Goal: Find specific page/section: Find specific page/section

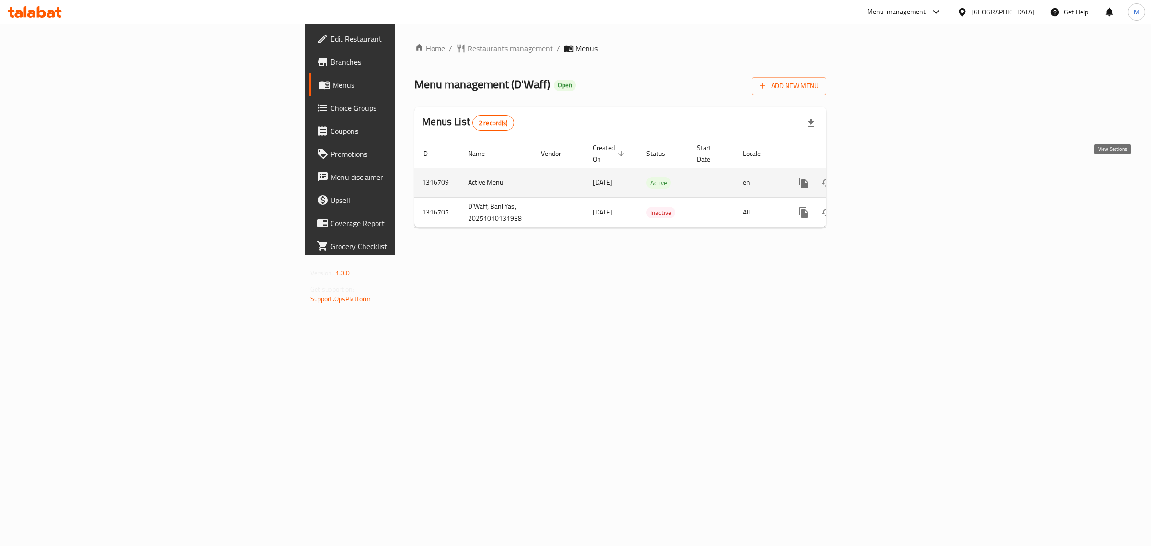
click at [879, 177] on icon "enhanced table" at bounding box center [873, 183] width 12 height 12
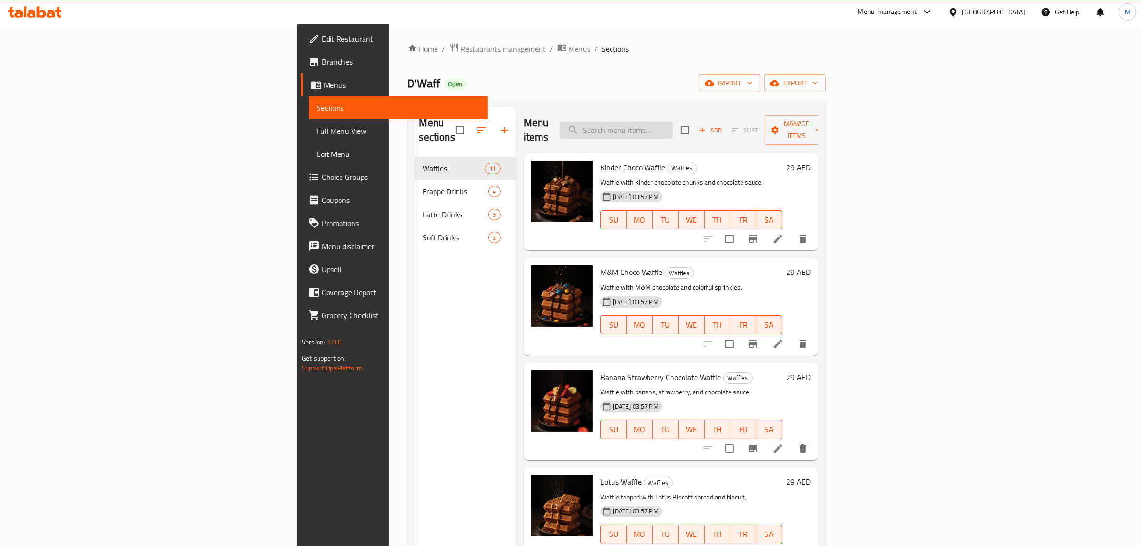
click at [673, 122] on input "search" at bounding box center [616, 130] width 113 height 17
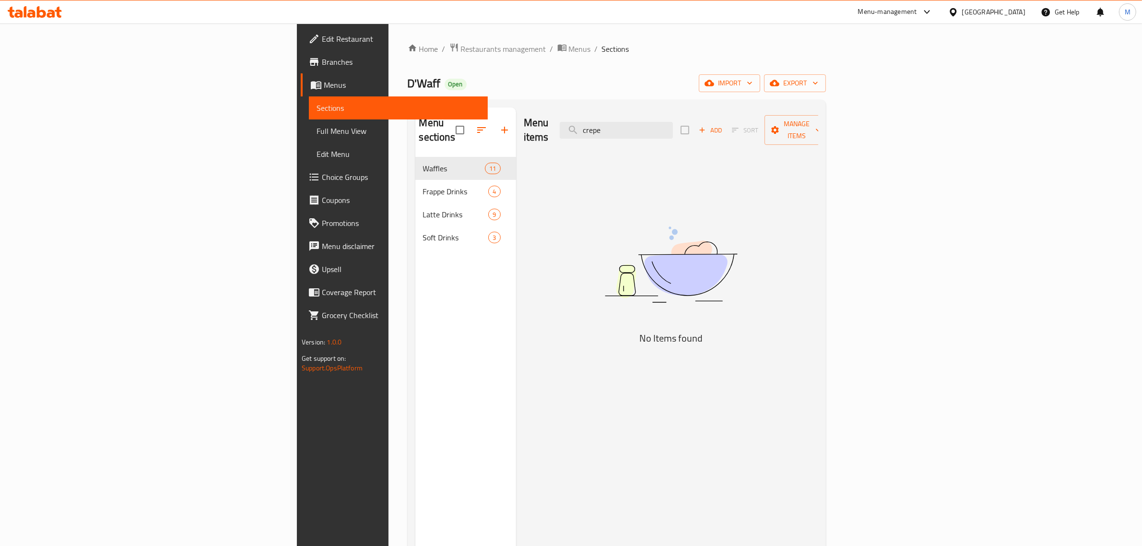
type input "crepe"
drag, startPoint x: 305, startPoint y: 56, endPoint x: 305, endPoint y: 46, distance: 9.6
click at [408, 52] on div "Home / Restaurants management / Menus / Sections D'Waff Open import export Menu…" at bounding box center [617, 352] width 418 height 618
click at [461, 46] on span "Restaurants management" at bounding box center [503, 49] width 85 height 12
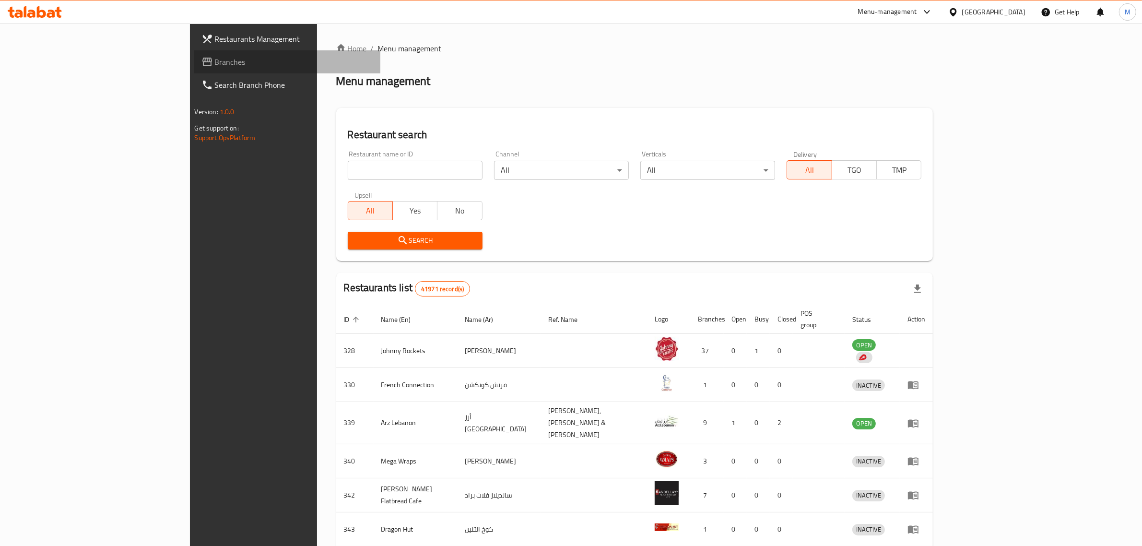
click at [215, 62] on span "Branches" at bounding box center [294, 62] width 158 height 12
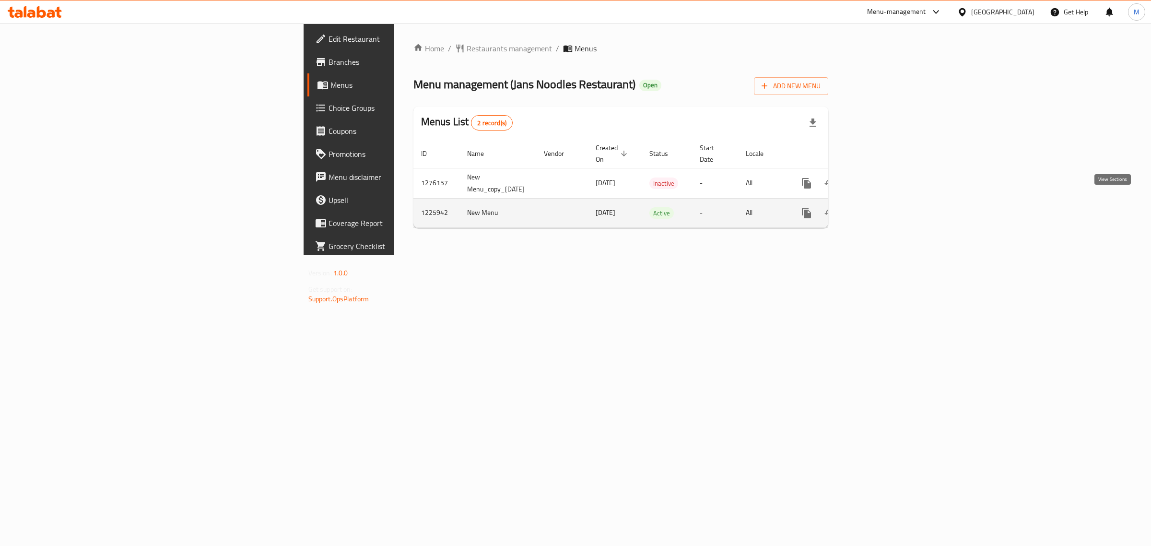
click at [880, 209] on icon "enhanced table" at bounding box center [876, 213] width 9 height 9
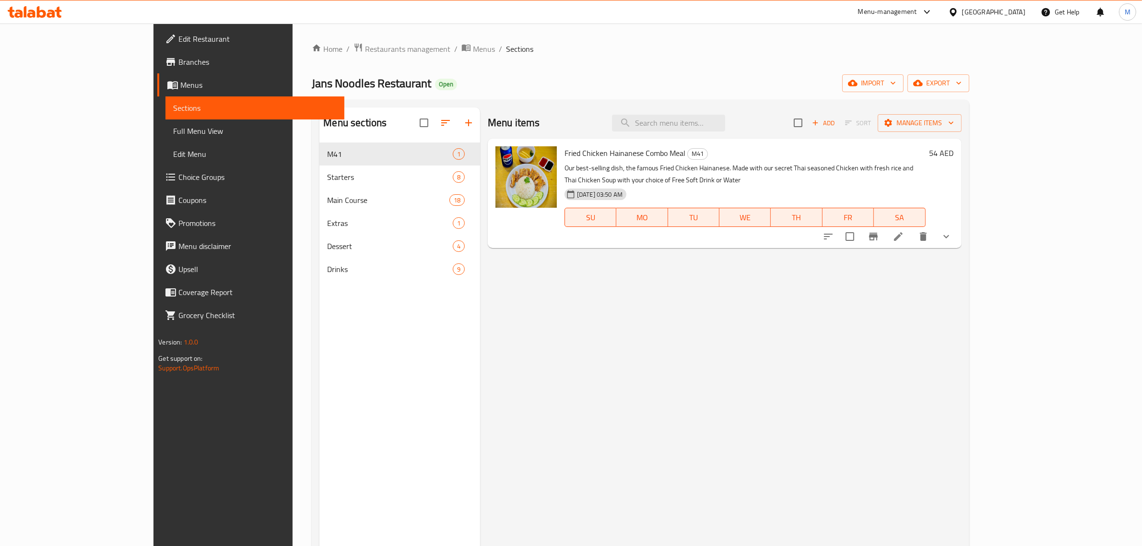
click at [968, 15] on div "[GEOGRAPHIC_DATA]" at bounding box center [993, 12] width 63 height 11
click at [900, 262] on div "[GEOGRAPHIC_DATA] [GEOGRAPHIC_DATA] [GEOGRAPHIC_DATA] [GEOGRAPHIC_DATA] [GEOGRA…" at bounding box center [953, 144] width 144 height 238
click at [903, 253] on div "[GEOGRAPHIC_DATA] [GEOGRAPHIC_DATA] [GEOGRAPHIC_DATA] [GEOGRAPHIC_DATA] [GEOGRA…" at bounding box center [953, 164] width 144 height 197
drag, startPoint x: 785, startPoint y: 59, endPoint x: 560, endPoint y: 61, distance: 225.5
click at [786, 59] on div "Home / Restaurants management / Menus / Sections Jans Noodles Restaurant Open i…" at bounding box center [640, 352] width 657 height 618
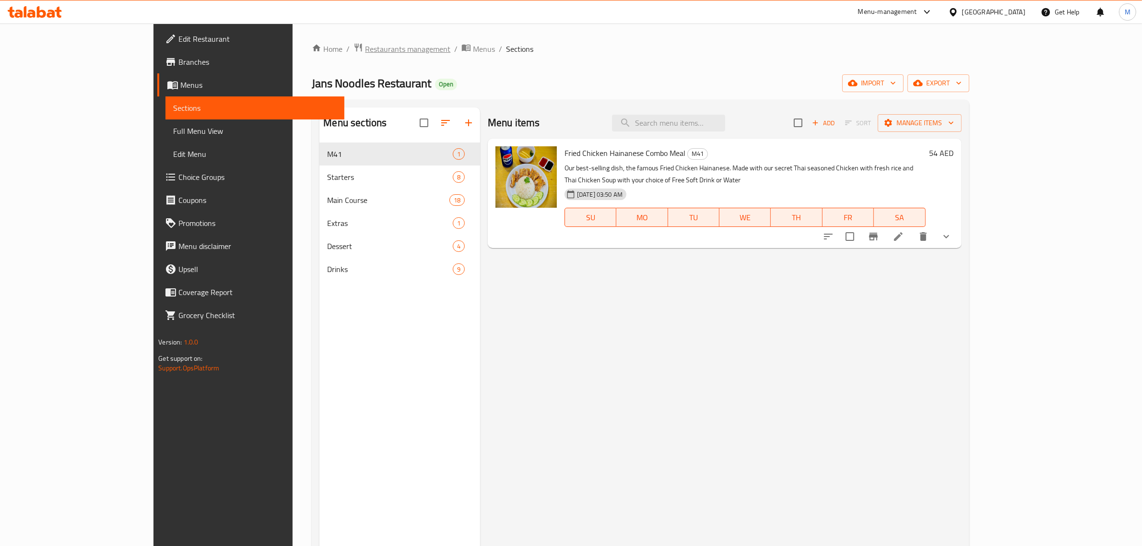
click at [365, 50] on span "Restaurants management" at bounding box center [407, 49] width 85 height 12
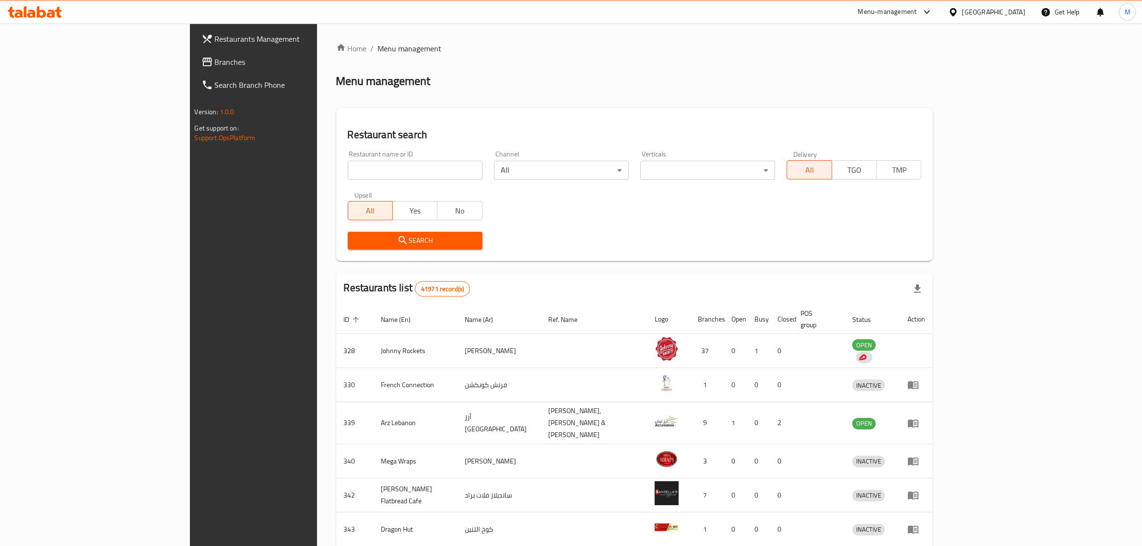
click at [215, 65] on span "Branches" at bounding box center [294, 62] width 158 height 12
